Goal: Task Accomplishment & Management: Complete application form

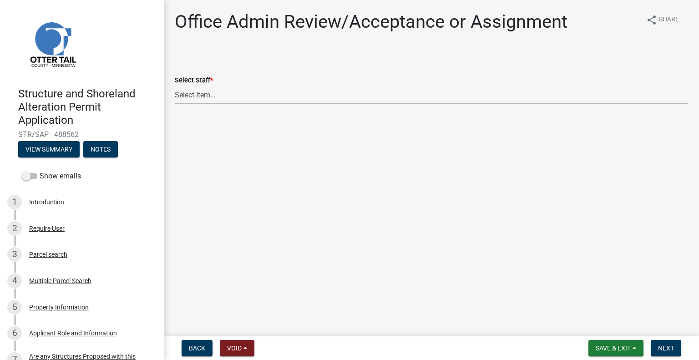
click at [241, 99] on select "Select Item... [PERSON_NAME] ([EMAIL_ADDRESS][DOMAIN_NAME]) [PERSON_NAME] ([EMA…" at bounding box center [432, 95] width 514 height 19
click at [175, 86] on select "Select Item... [PERSON_NAME] ([EMAIL_ADDRESS][DOMAIN_NAME]) [PERSON_NAME] ([EMA…" at bounding box center [432, 95] width 514 height 19
select select "587f38f5-c90e-4c12-9e10-d3e23909bbca"
click at [667, 349] on span "Next" at bounding box center [666, 348] width 16 height 7
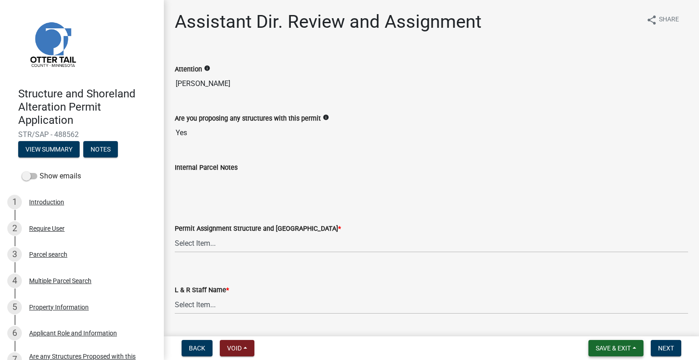
click at [614, 349] on span "Save & Exit" at bounding box center [613, 348] width 35 height 7
click at [606, 323] on button "Save & Exit" at bounding box center [607, 325] width 73 height 22
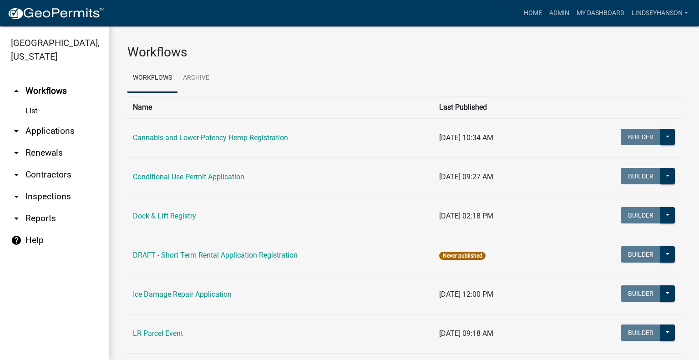
click at [50, 137] on link "arrow_drop_down Applications" at bounding box center [54, 131] width 109 height 22
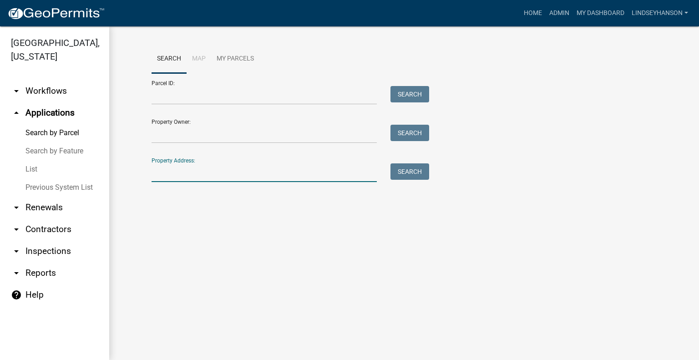
click at [245, 180] on input "Property Address:" at bounding box center [264, 172] width 225 height 19
click at [408, 173] on button "Search" at bounding box center [410, 171] width 39 height 16
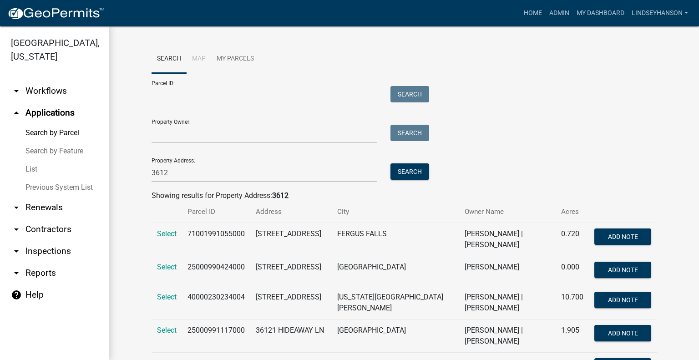
click at [213, 182] on wm-search-parcel-data-activity-input "Search Map My Parcels Parcel ID: Search Property Owner: Search Property Address…" at bounding box center [404, 297] width 505 height 504
click at [214, 162] on div "Property Address: 3612 Search" at bounding box center [288, 166] width 273 height 31
click at [214, 169] on input "3612" at bounding box center [264, 172] width 225 height 19
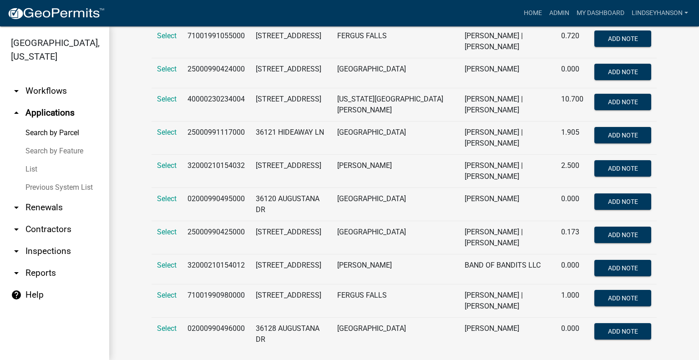
scroll to position [200, 0]
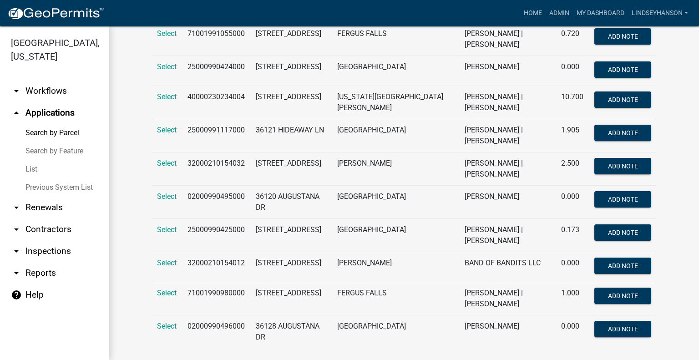
type input "3612"
click at [70, 85] on link "arrow_drop_down Workflows" at bounding box center [54, 91] width 109 height 22
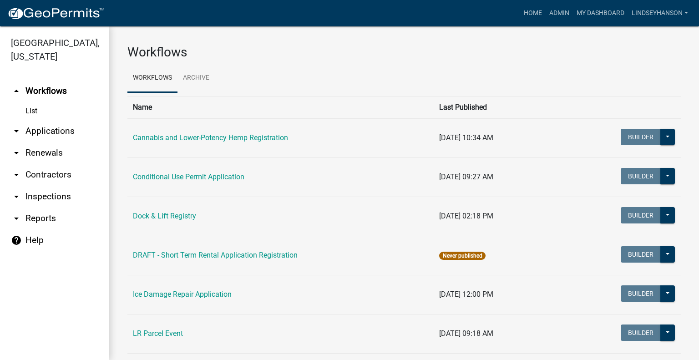
click at [66, 130] on link "arrow_drop_down Applications" at bounding box center [54, 131] width 109 height 22
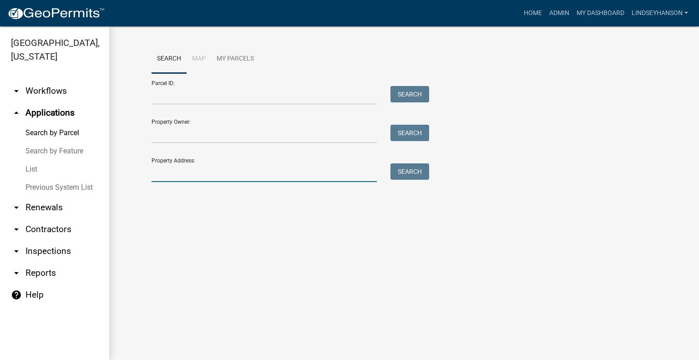
click at [204, 171] on input "Property Address:" at bounding box center [264, 172] width 225 height 19
type input "36612"
click at [425, 177] on button "Search" at bounding box center [410, 171] width 39 height 16
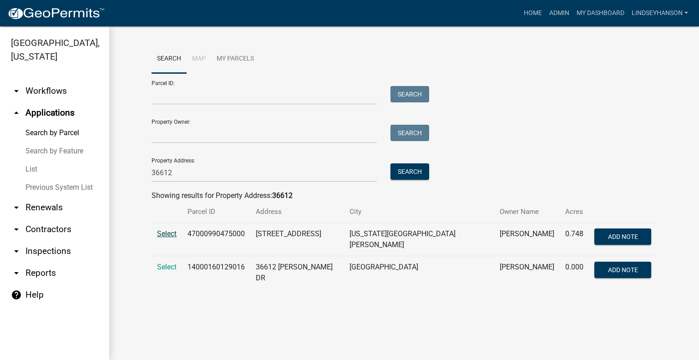
click at [163, 231] on span "Select" at bounding box center [167, 233] width 20 height 9
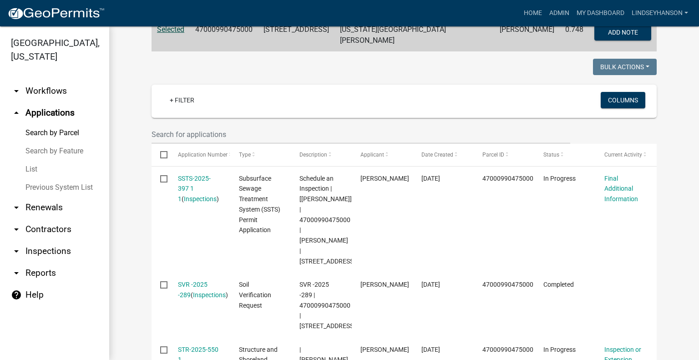
scroll to position [200, 0]
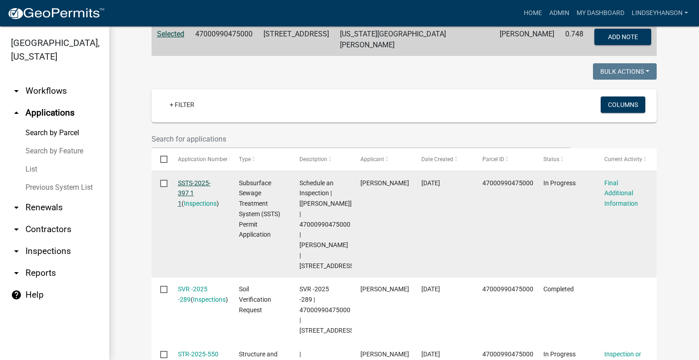
click at [192, 179] on link "SSTS-2025-397 1 1" at bounding box center [194, 193] width 33 height 28
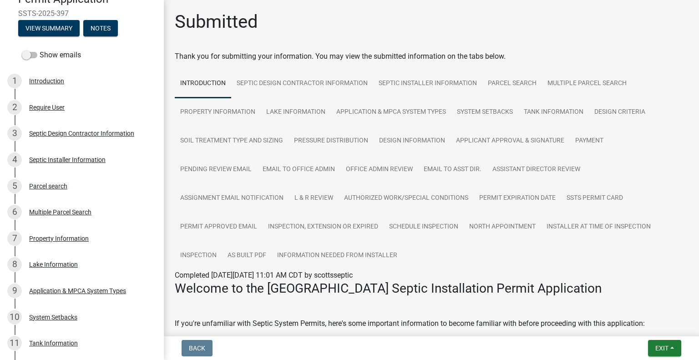
scroll to position [133, 0]
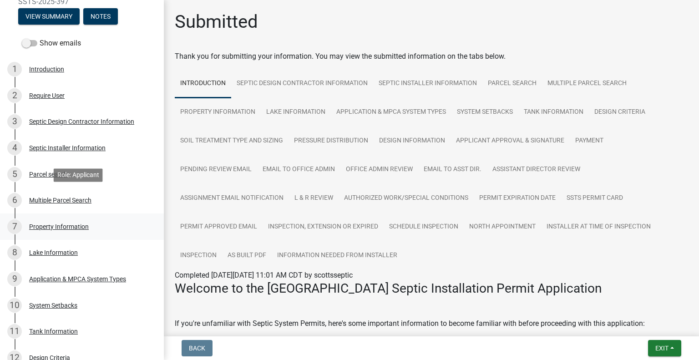
click at [83, 215] on link "7 Property Information" at bounding box center [82, 227] width 164 height 26
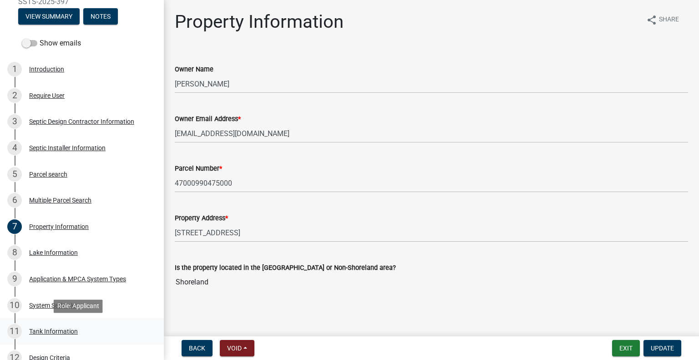
click at [75, 327] on div "11 Tank Information" at bounding box center [78, 331] width 142 height 15
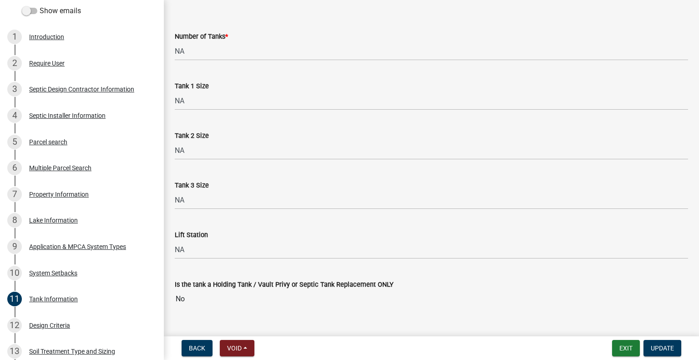
scroll to position [46, 0]
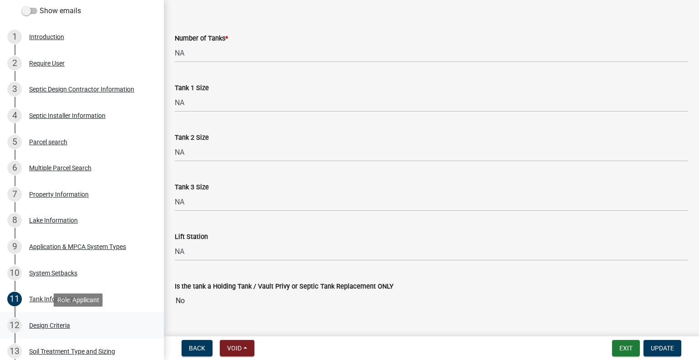
click at [84, 318] on div "12 Design Criteria" at bounding box center [78, 325] width 142 height 15
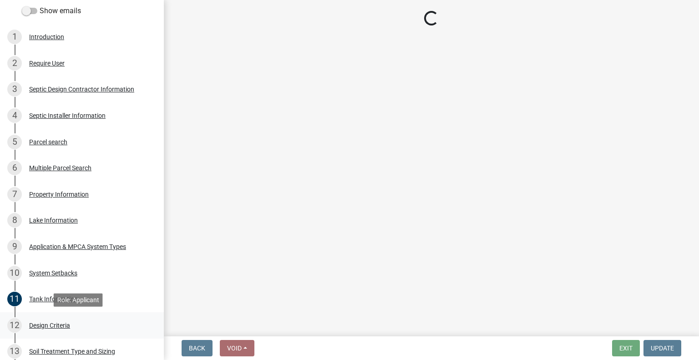
scroll to position [0, 0]
select select "eaa6e4cf-be76-4366-bfe5-e87acfaaf3f4"
select select "48b77c43-c0ca-4757-a1b1-e2e69db0f822"
select select "643267e1-855b-462d-a385-c521968adb40"
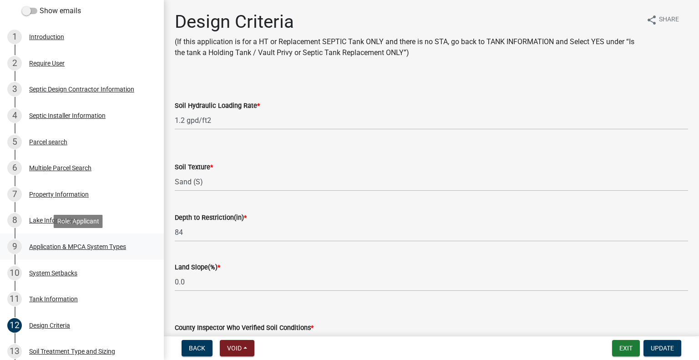
click at [107, 244] on div "Application & MPCA System Types" at bounding box center [77, 247] width 97 height 6
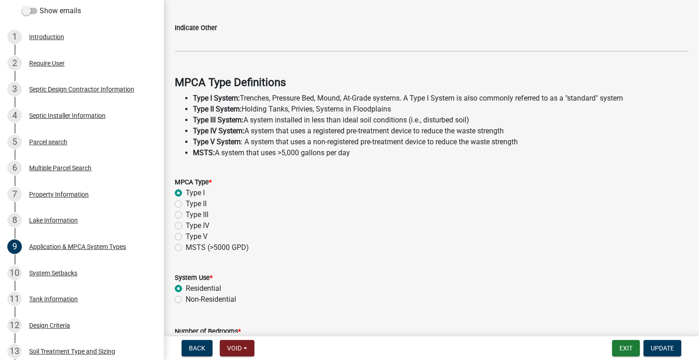
scroll to position [228, 0]
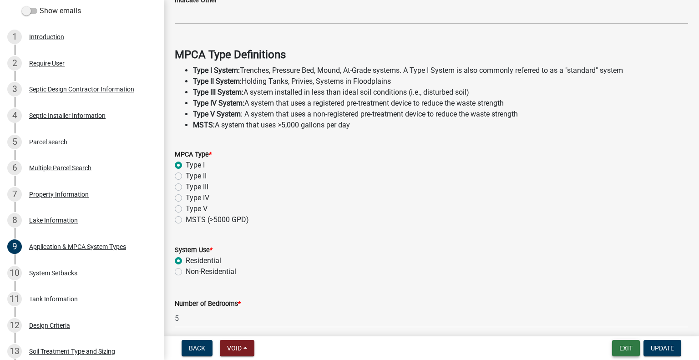
click at [621, 344] on button "Exit" at bounding box center [626, 348] width 28 height 16
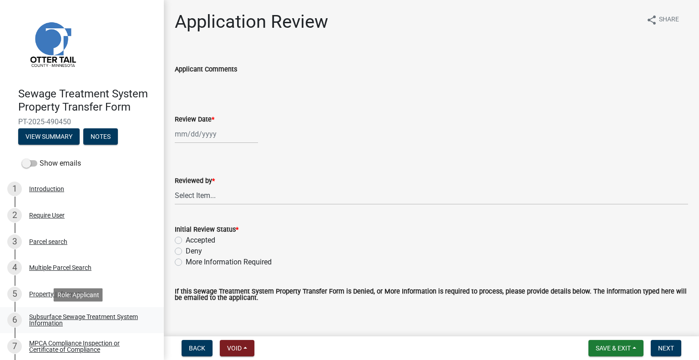
click at [123, 316] on div "Subsurface Sewage Treatment System Information" at bounding box center [89, 320] width 120 height 13
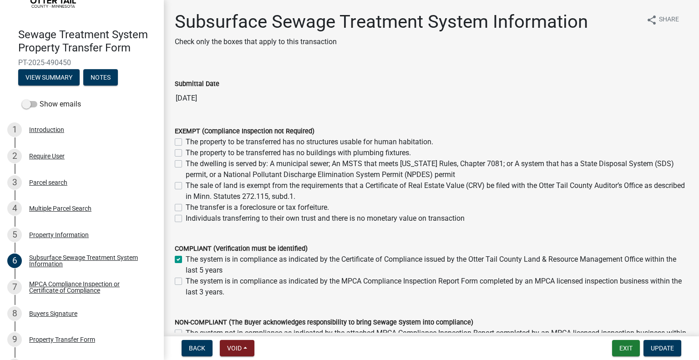
scroll to position [62, 0]
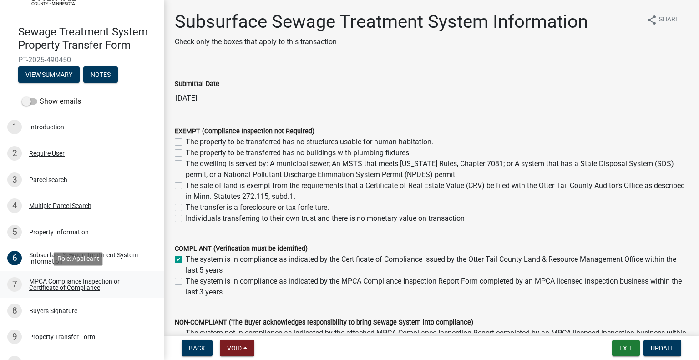
click at [85, 285] on div "MPCA Compliance Inspection or Certificate of Compliance" at bounding box center [89, 284] width 120 height 13
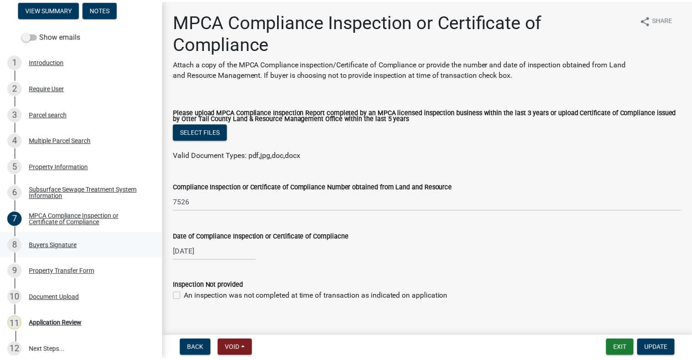
scroll to position [127, 0]
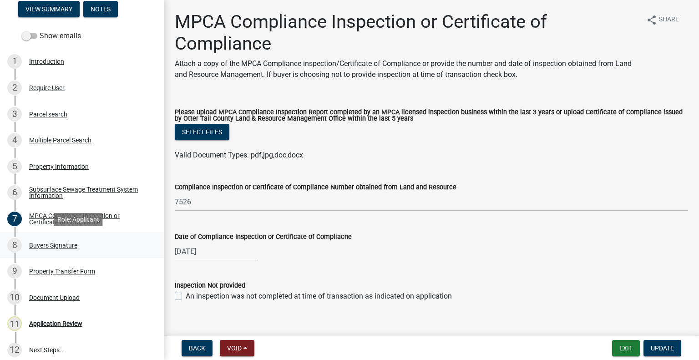
click at [83, 244] on div "8 Buyers Signature" at bounding box center [78, 245] width 142 height 15
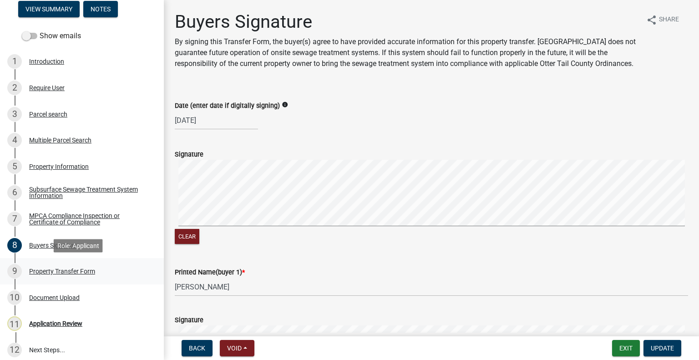
click at [84, 269] on div "Property Transfer Form" at bounding box center [62, 271] width 66 height 6
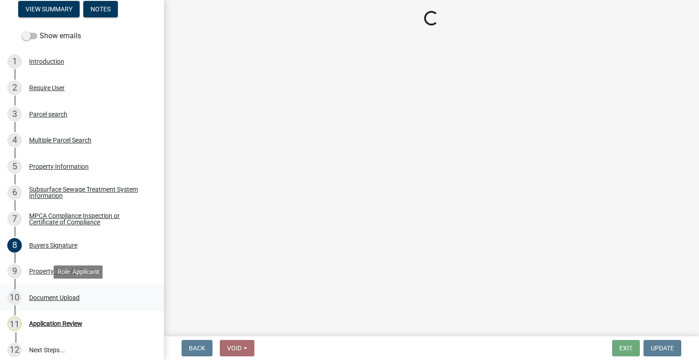
click at [67, 299] on div "Document Upload" at bounding box center [54, 298] width 51 height 6
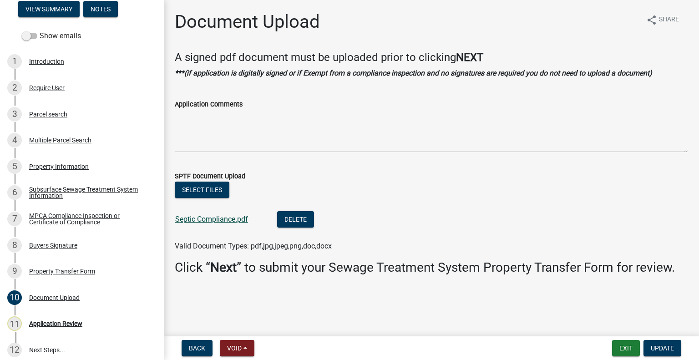
click at [215, 220] on link "Septic Compliance.pdf" at bounding box center [211, 219] width 73 height 9
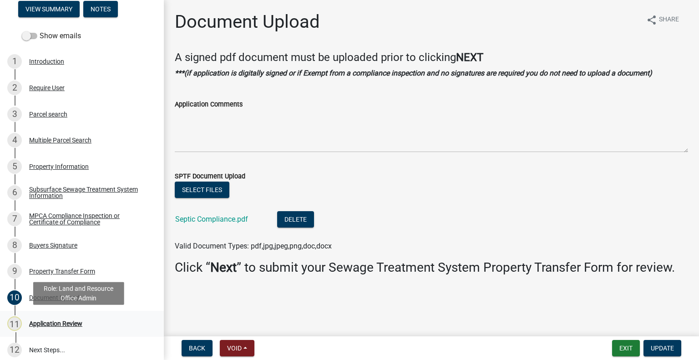
click at [90, 329] on div "11 Application Review" at bounding box center [78, 323] width 142 height 15
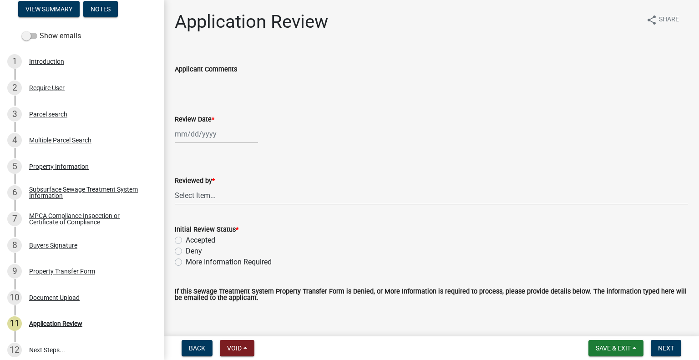
select select "10"
select select "2025"
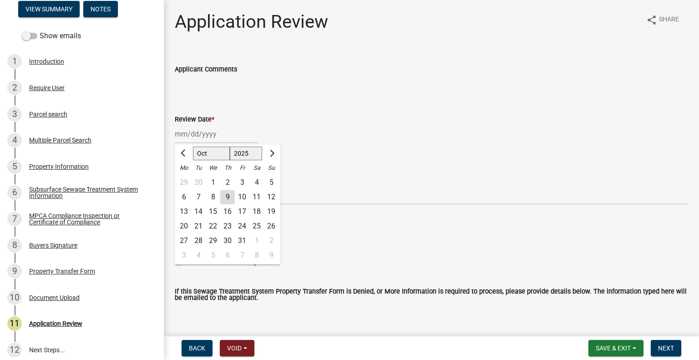
drag, startPoint x: 215, startPoint y: 134, endPoint x: 215, endPoint y: 142, distance: 7.3
click at [215, 134] on div "Jan Feb Mar Apr May Jun Jul Aug Sep Oct Nov Dec 1525 1526 1527 1528 1529 1530 1…" at bounding box center [216, 134] width 83 height 19
click at [229, 196] on div "9" at bounding box center [227, 197] width 15 height 15
type input "[DATE]"
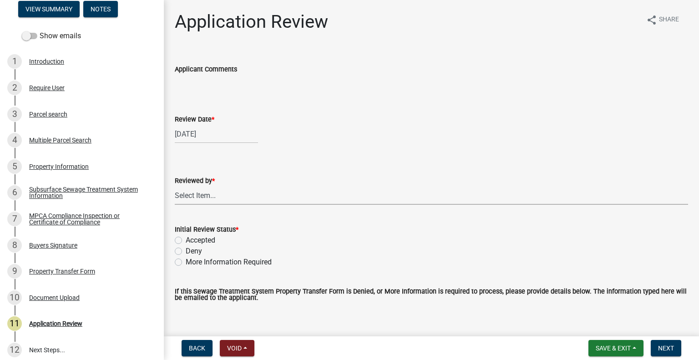
drag, startPoint x: 226, startPoint y: 201, endPoint x: 224, endPoint y: 191, distance: 10.2
click at [226, 201] on select "Select Item... Alexis Newark Amy Busko Andrea Perales Brittany Tollefson Christ…" at bounding box center [432, 195] width 514 height 19
click at [175, 186] on select "Select Item... Alexis Newark Amy Busko Andrea Perales Brittany Tollefson Christ…" at bounding box center [432, 195] width 514 height 19
select select "2217fab6-25d2-4df2-8e35-18ddd05e0fe8"
click at [210, 244] on label "Accepted" at bounding box center [201, 240] width 30 height 11
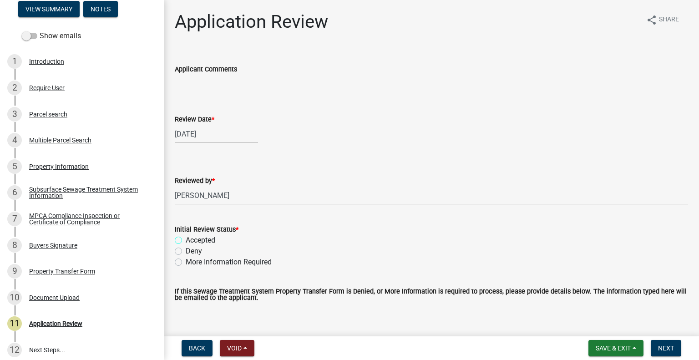
click at [192, 241] on input "Accepted" at bounding box center [189, 238] width 6 height 6
radio input "true"
click at [666, 355] on button "Next" at bounding box center [666, 348] width 31 height 16
